Goal: Find specific page/section: Find specific page/section

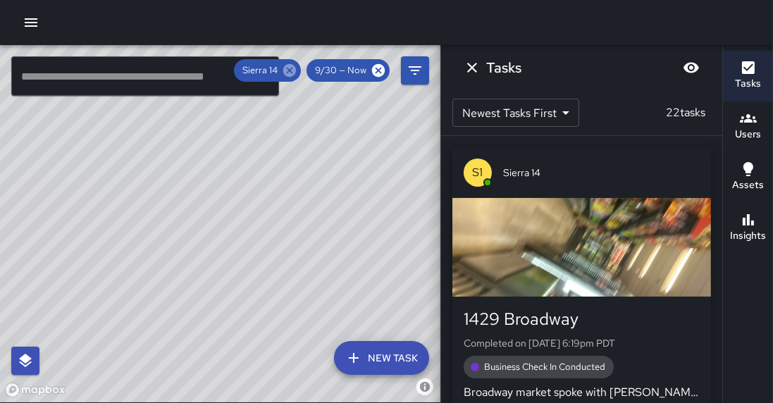
click at [297, 70] on icon at bounding box center [290, 71] width 16 height 16
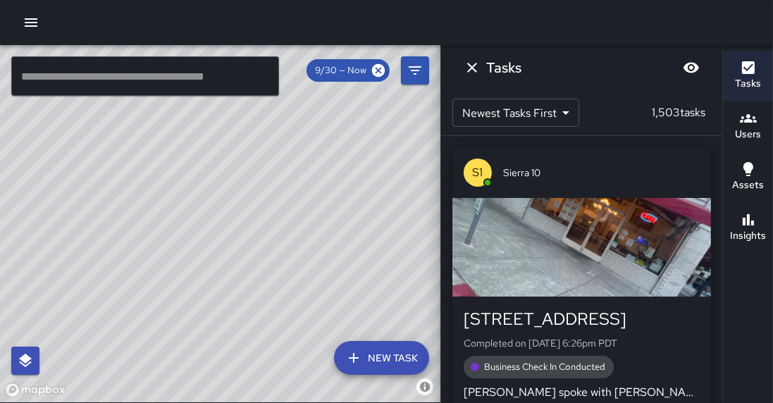
click at [295, 184] on div "© Mapbox © OpenStreetMap Improve this map" at bounding box center [220, 223] width 441 height 357
drag, startPoint x: 306, startPoint y: 204, endPoint x: 274, endPoint y: 257, distance: 62.3
click at [274, 257] on div "© Mapbox © OpenStreetMap Improve this map" at bounding box center [220, 223] width 441 height 357
drag, startPoint x: 300, startPoint y: 130, endPoint x: 156, endPoint y: 314, distance: 233.5
click at [156, 314] on div "© Mapbox © OpenStreetMap Improve this map" at bounding box center [220, 223] width 441 height 357
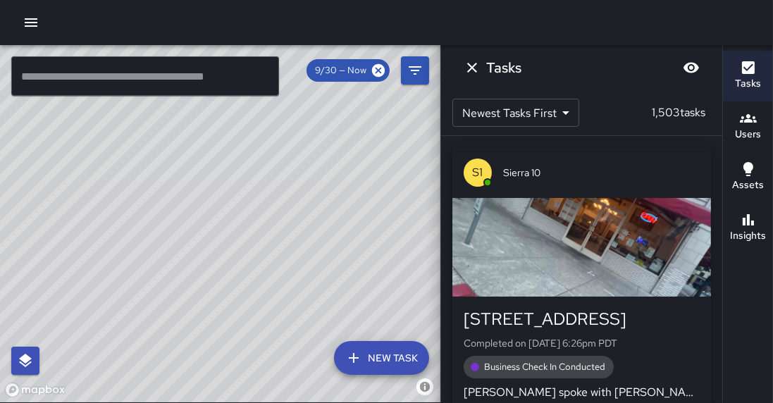
drag, startPoint x: 271, startPoint y: 347, endPoint x: 302, endPoint y: 270, distance: 82.8
click at [302, 269] on div "© Mapbox © OpenStreetMap Improve this map" at bounding box center [220, 223] width 441 height 357
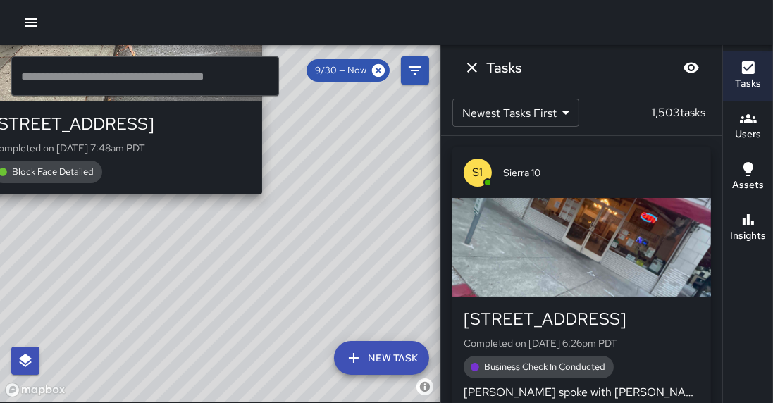
click at [269, 198] on div "© Mapbox © OpenStreetMap Improve this map M6 [PERSON_NAME] 6 [STREET_ADDRESS] C…" at bounding box center [220, 223] width 441 height 357
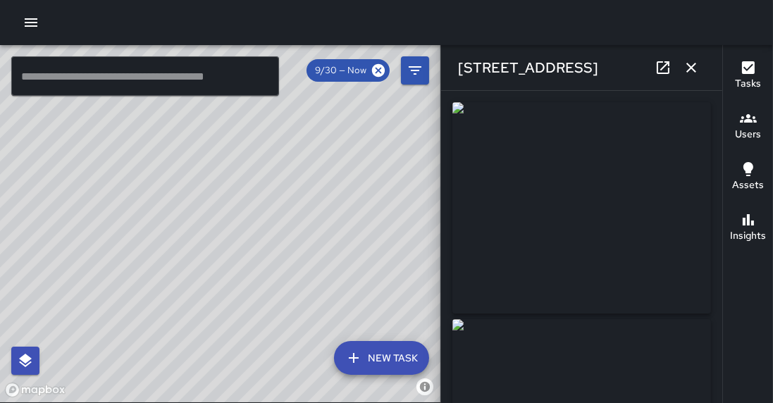
click at [20, 25] on button "button" at bounding box center [31, 22] width 28 height 28
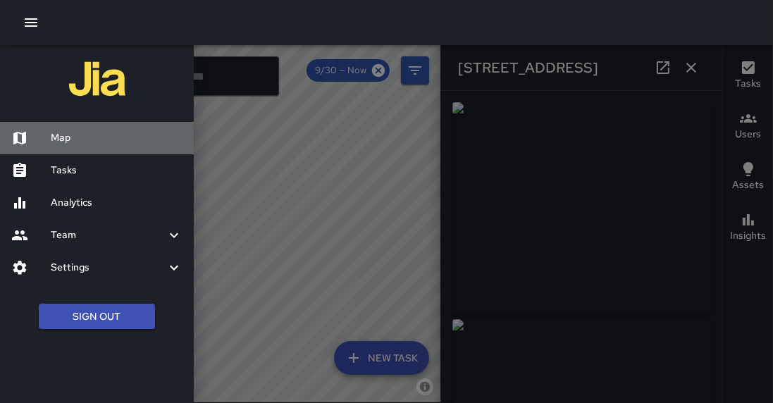
click at [46, 145] on div "Map" at bounding box center [97, 138] width 194 height 32
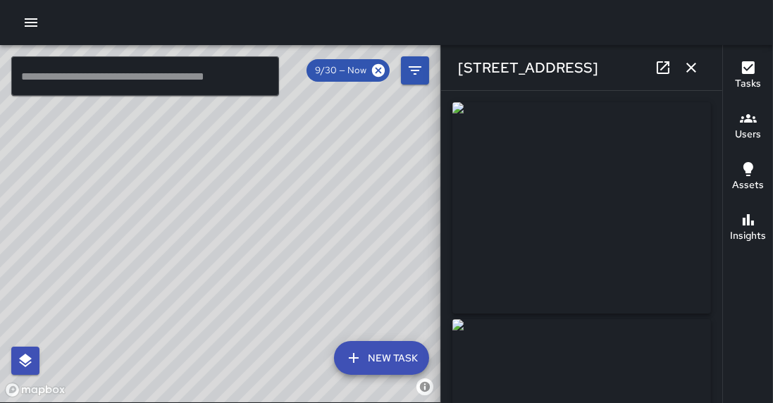
click at [40, 135] on div "© Mapbox © OpenStreetMap Improve this map" at bounding box center [220, 223] width 441 height 357
click at [29, 14] on button "button" at bounding box center [31, 22] width 28 height 28
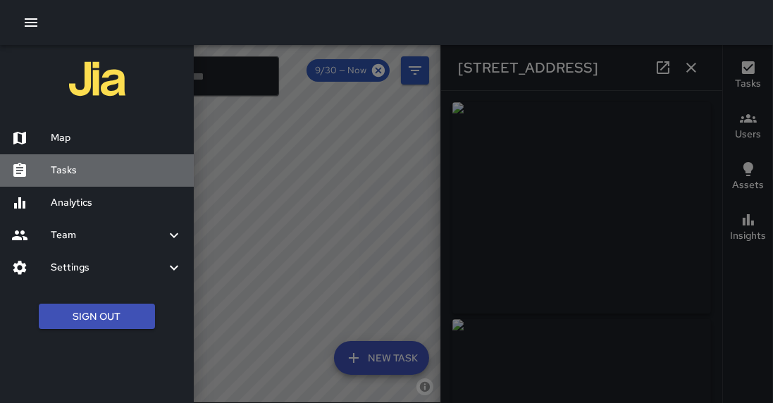
click at [50, 178] on div "Tasks" at bounding box center [97, 170] width 194 height 32
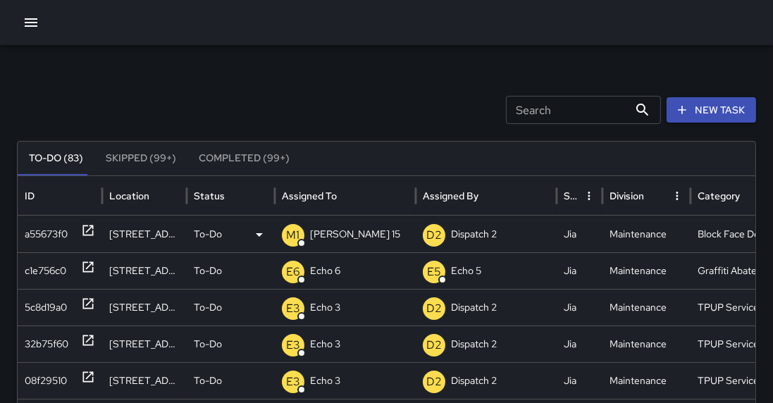
click at [85, 227] on div "a55673f0" at bounding box center [60, 234] width 70 height 36
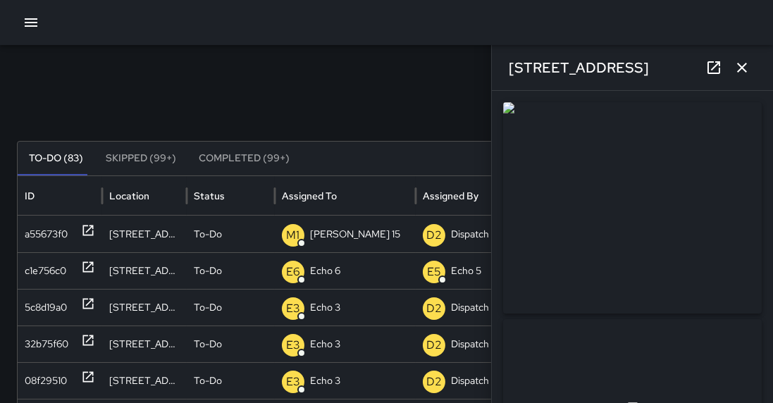
click at [747, 69] on icon "button" at bounding box center [742, 68] width 10 height 10
